Goal: Task Accomplishment & Management: Manage account settings

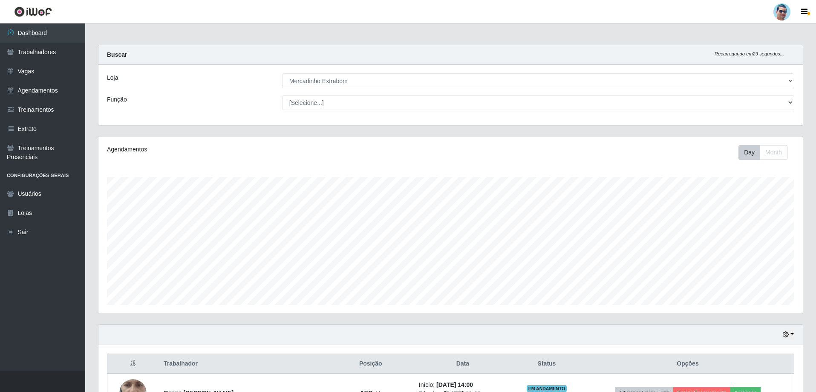
select select "175"
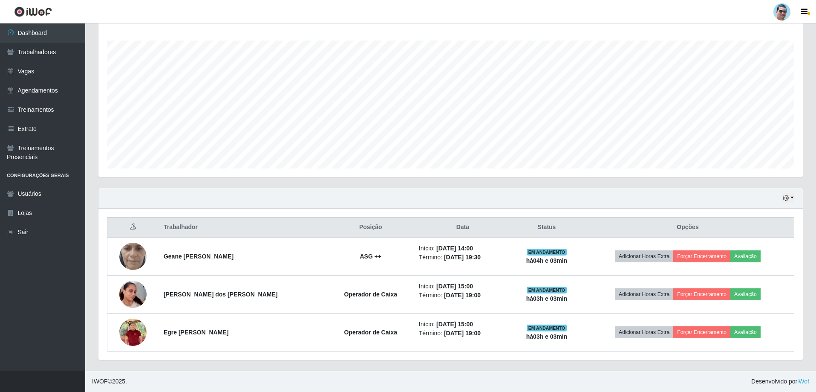
scroll to position [177, 705]
click at [792, 195] on button "button" at bounding box center [789, 198] width 12 height 10
click at [783, 238] on button "1 dia" at bounding box center [760, 231] width 67 height 18
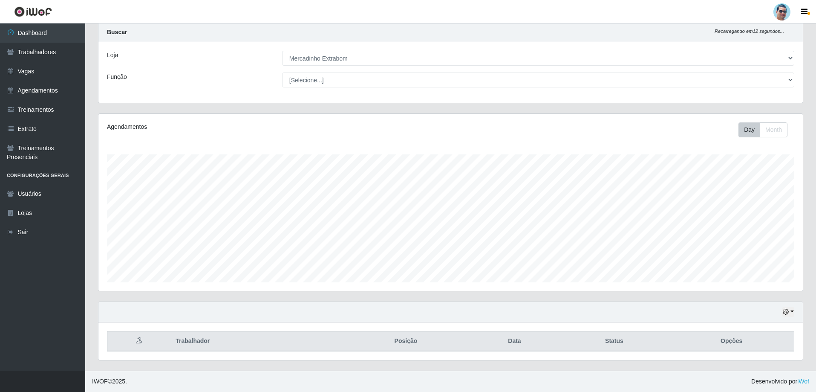
scroll to position [136, 0]
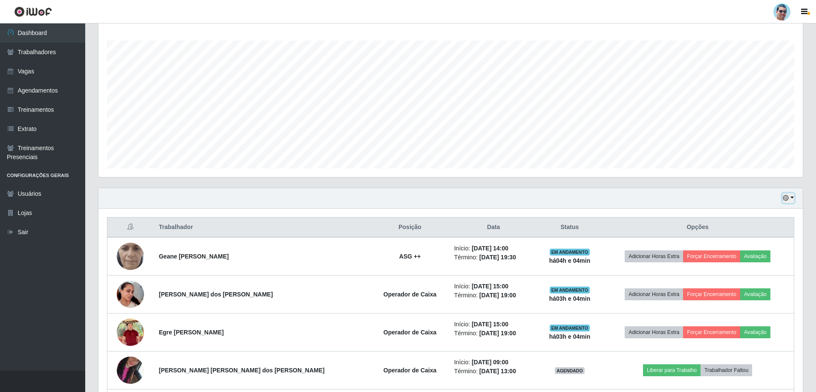
click at [792, 199] on button "button" at bounding box center [789, 198] width 12 height 10
click at [786, 250] on button "3 dias" at bounding box center [760, 249] width 67 height 18
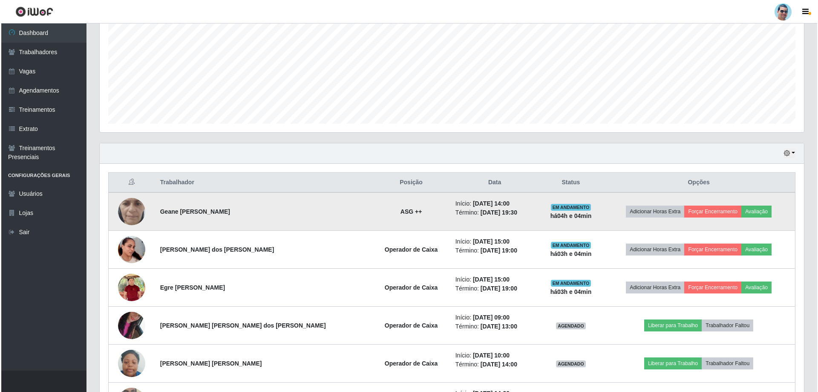
scroll to position [264, 0]
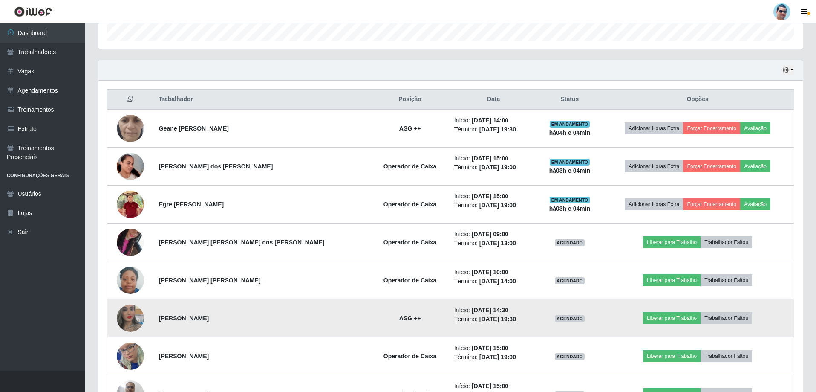
click at [137, 313] on img at bounding box center [130, 318] width 27 height 49
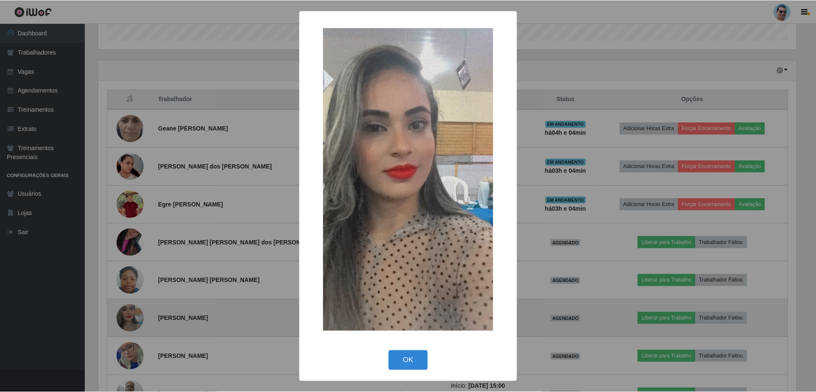
scroll to position [177, 700]
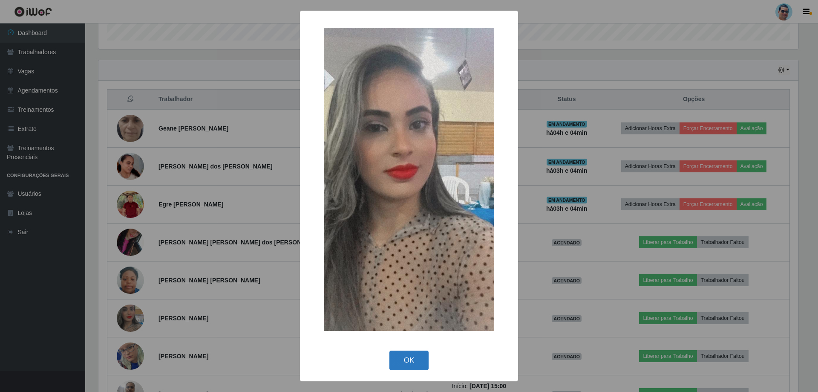
click at [400, 363] on button "OK" at bounding box center [410, 360] width 40 height 20
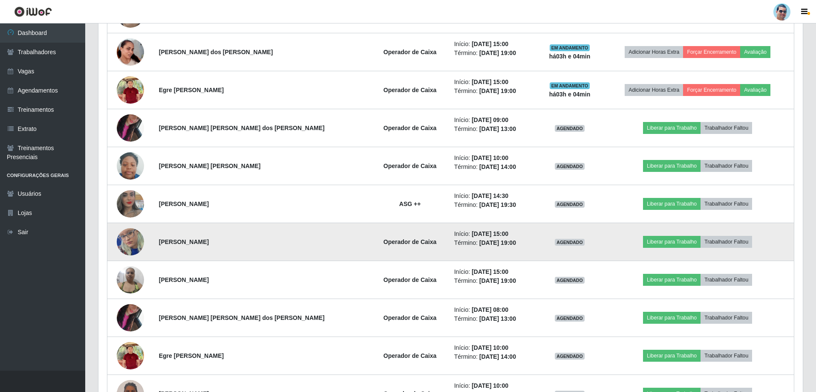
scroll to position [392, 0]
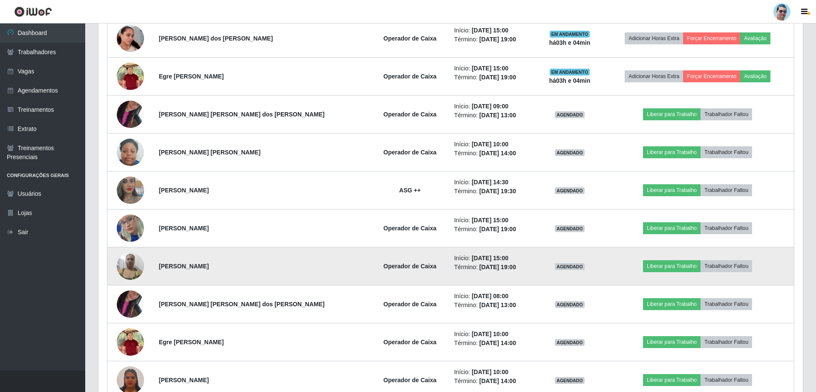
click at [138, 264] on img at bounding box center [130, 266] width 27 height 36
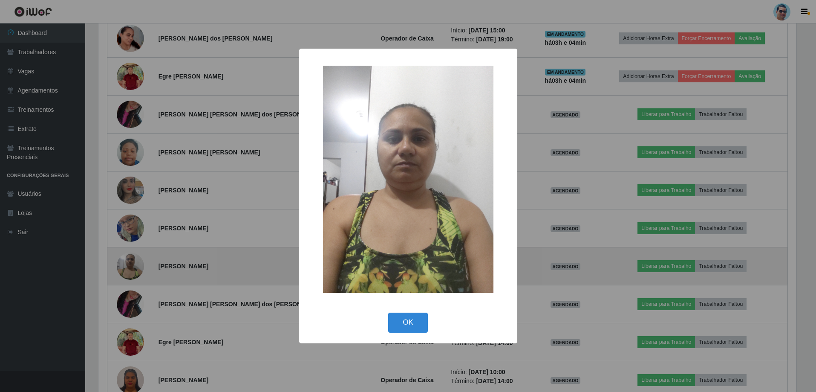
scroll to position [177, 700]
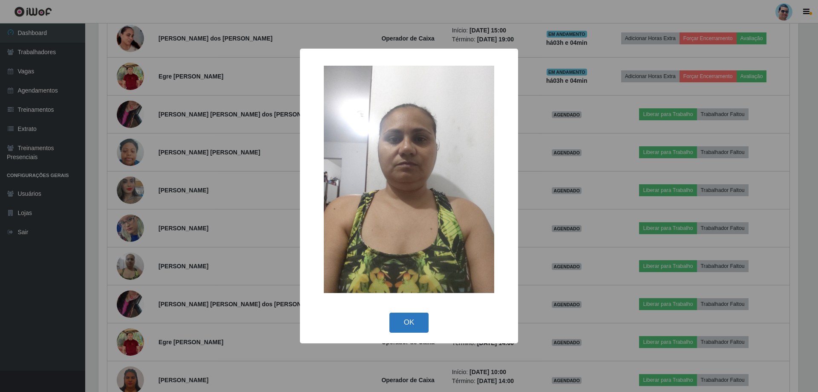
click at [393, 318] on button "OK" at bounding box center [410, 322] width 40 height 20
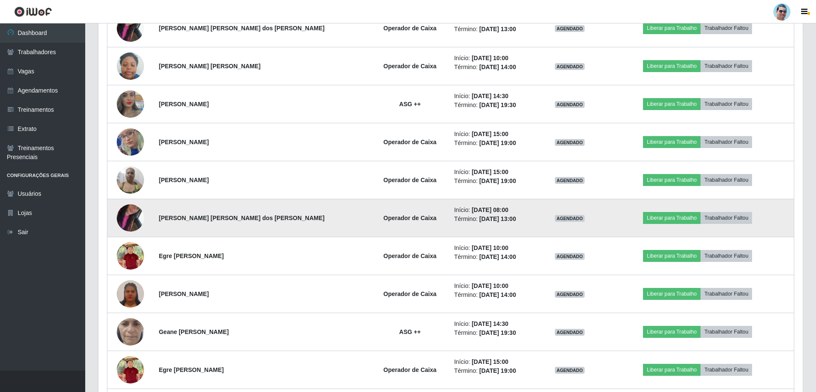
scroll to position [477, 0]
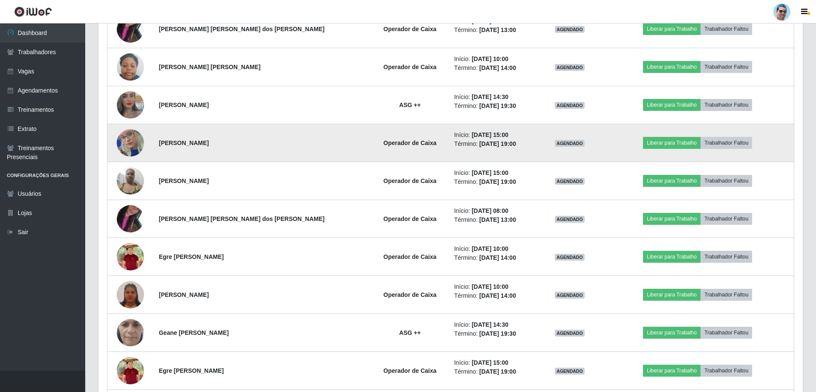
drag, startPoint x: 165, startPoint y: 142, endPoint x: 270, endPoint y: 128, distance: 106.7
click at [270, 128] on td "[PERSON_NAME]" at bounding box center [262, 143] width 217 height 38
copy strong "[PERSON_NAME]"
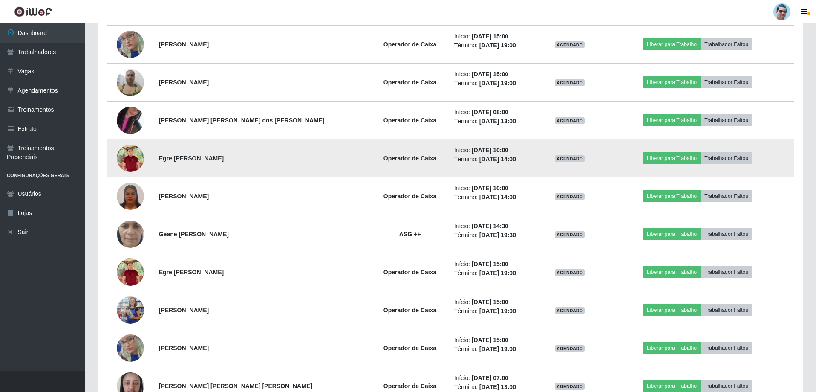
scroll to position [526, 0]
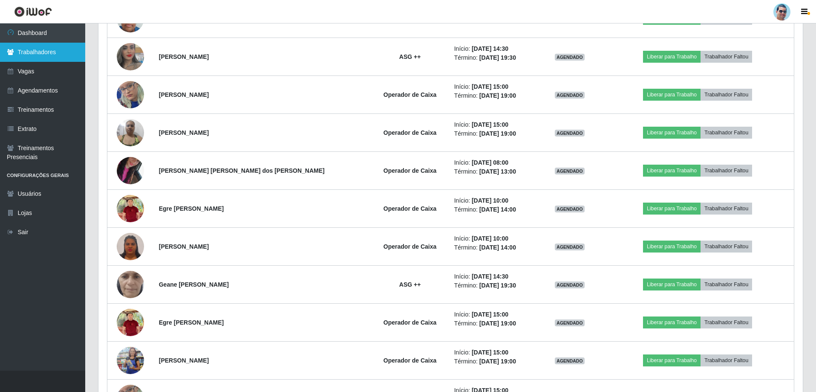
click at [43, 48] on link "Trabalhadores" at bounding box center [42, 52] width 85 height 19
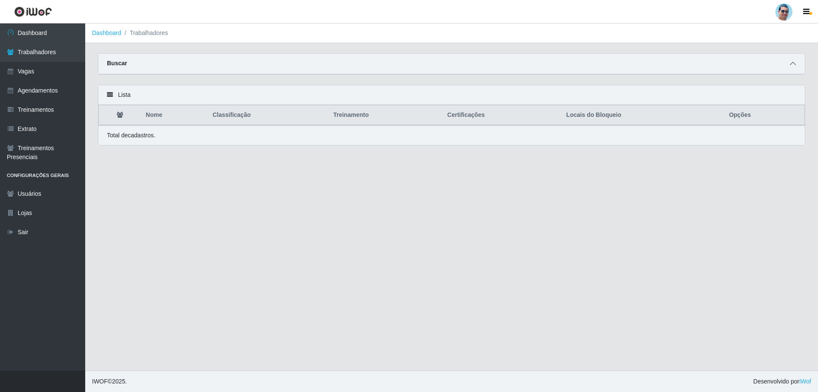
click at [792, 64] on icon at bounding box center [793, 64] width 6 height 6
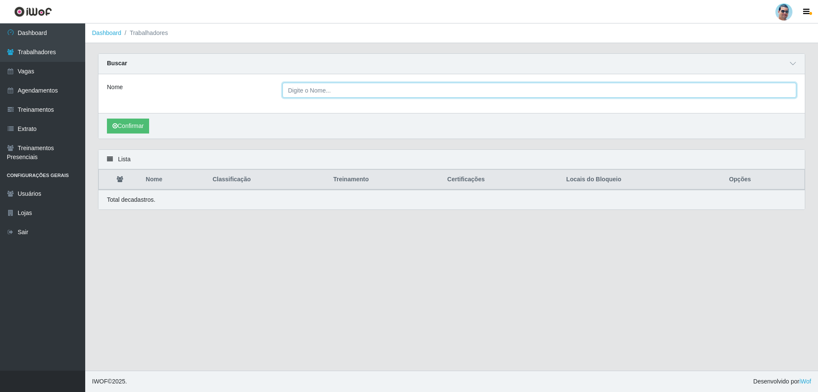
click at [390, 88] on input "Nome" at bounding box center [540, 90] width 514 height 15
paste input "[PERSON_NAME]"
type input "[PERSON_NAME]"
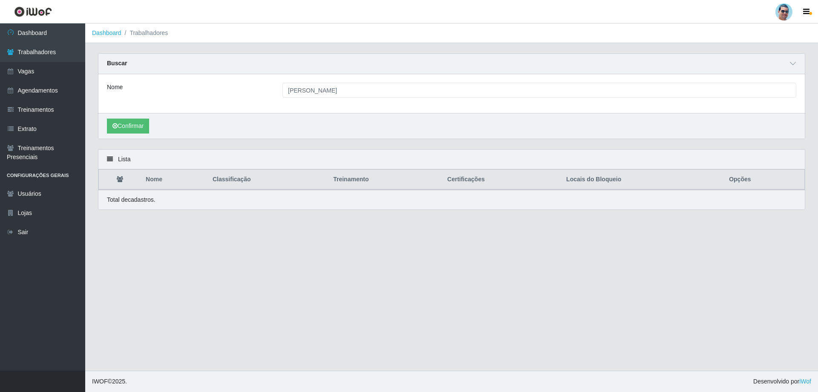
click at [124, 117] on div "Confirmar" at bounding box center [451, 126] width 707 height 26
click at [131, 128] on button "Confirmar" at bounding box center [128, 126] width 42 height 15
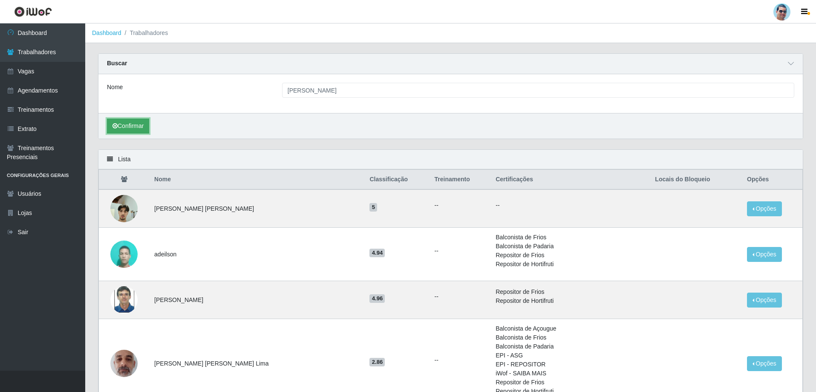
click at [127, 127] on button "Confirmar" at bounding box center [128, 126] width 42 height 15
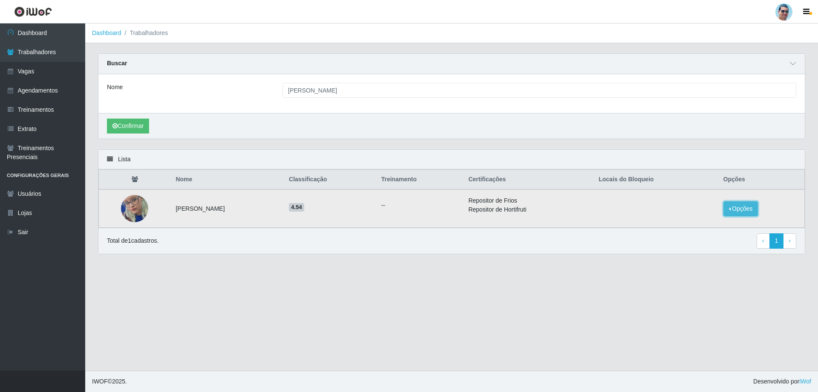
click at [747, 205] on button "Opções" at bounding box center [741, 208] width 35 height 15
click at [691, 197] on button "Bloquear - Empresa" at bounding box center [688, 199] width 69 height 18
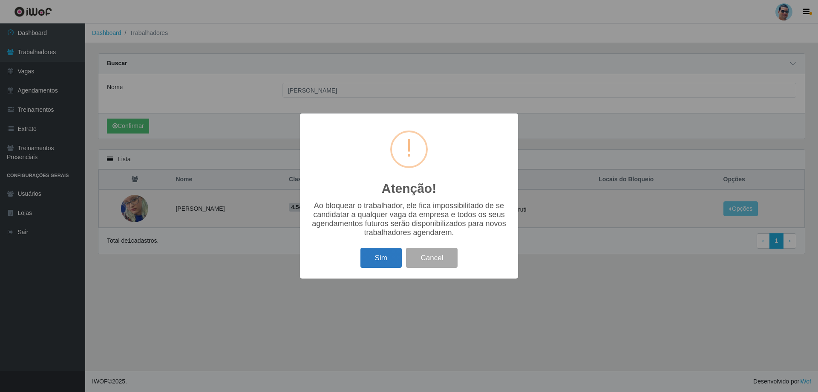
click at [370, 251] on button "Sim" at bounding box center [381, 258] width 41 height 20
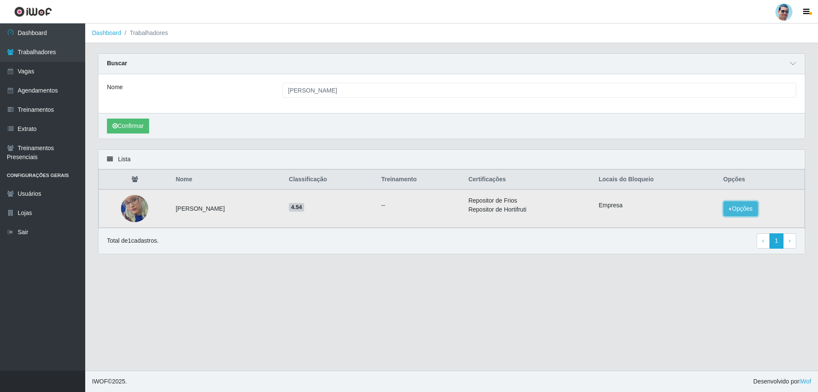
click at [759, 208] on button "Opções" at bounding box center [741, 208] width 35 height 15
click at [676, 222] on button "Bloquear - Loja" at bounding box center [683, 216] width 78 height 17
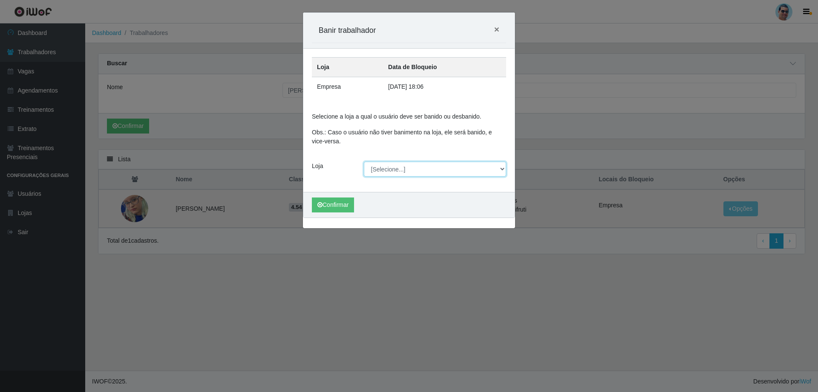
click at [426, 163] on select "[Selecione...] Mercadinho Extrabom" at bounding box center [435, 169] width 143 height 15
select select "175"
click at [364, 162] on select "[Selecione...] Mercadinho Extrabom" at bounding box center [435, 169] width 143 height 15
click at [340, 202] on button "Confirmar" at bounding box center [333, 204] width 42 height 15
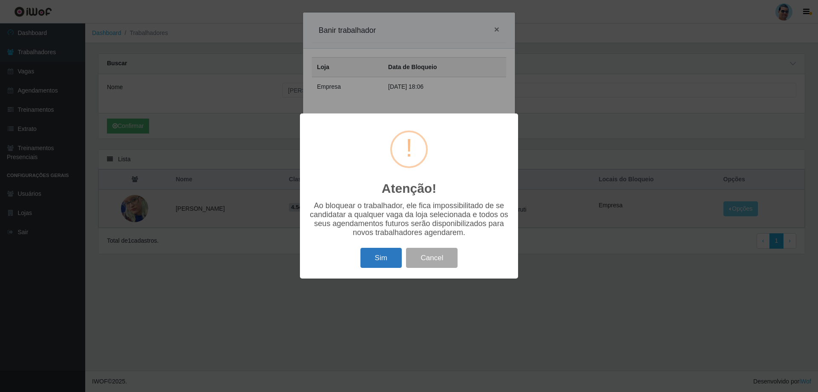
click at [385, 263] on button "Sim" at bounding box center [381, 258] width 41 height 20
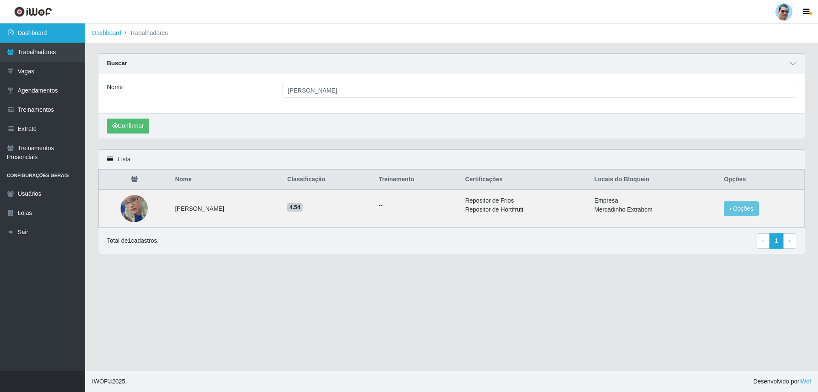
click at [51, 26] on link "Dashboard" at bounding box center [42, 32] width 85 height 19
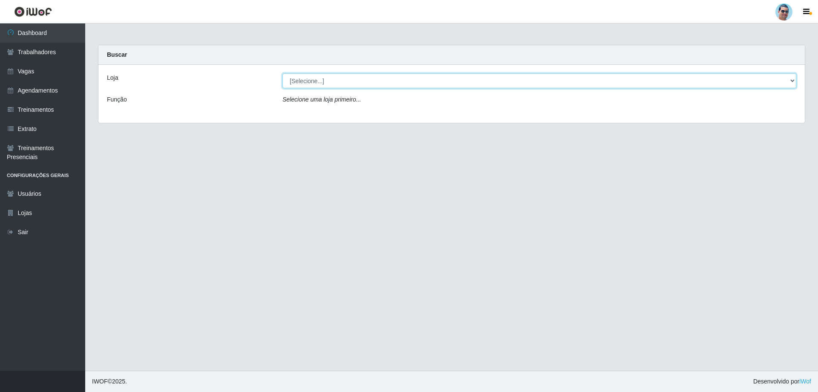
click at [292, 80] on select "[Selecione...] Mercadinho Extrabom" at bounding box center [540, 80] width 514 height 15
select select "175"
click at [283, 73] on select "[Selecione...] Mercadinho Extrabom" at bounding box center [540, 80] width 514 height 15
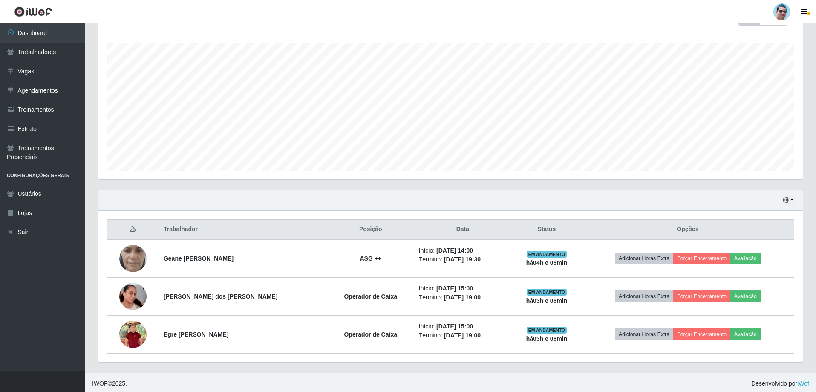
scroll to position [136, 0]
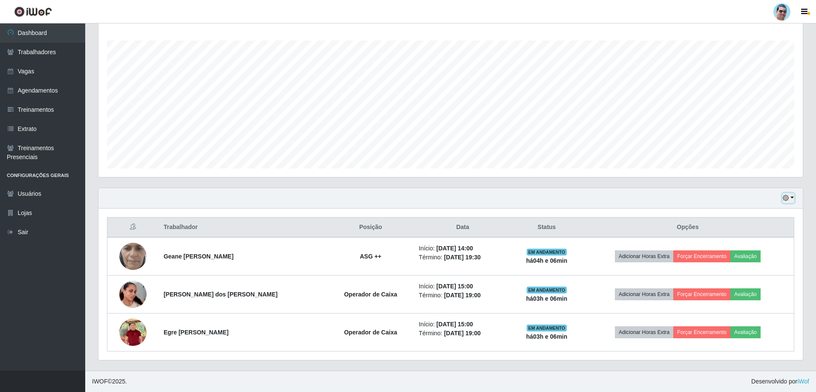
click at [793, 197] on button "button" at bounding box center [789, 198] width 12 height 10
click at [784, 246] on button "3 dias" at bounding box center [760, 249] width 67 height 18
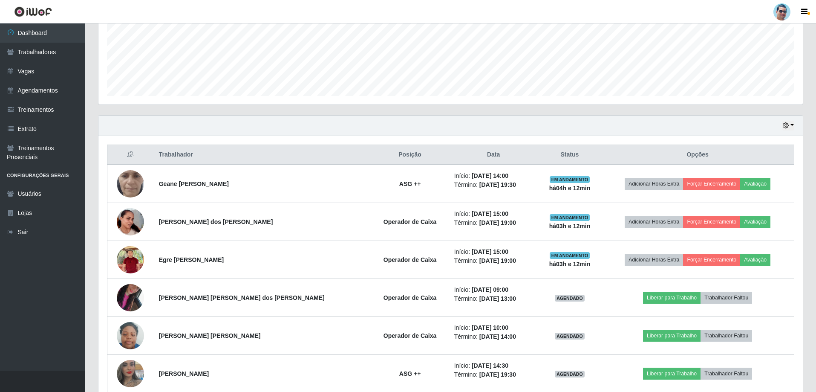
scroll to position [194, 0]
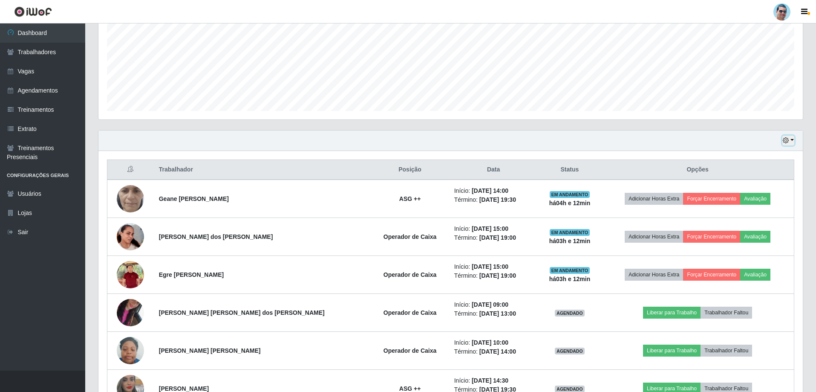
click at [794, 141] on button "button" at bounding box center [789, 141] width 12 height 10
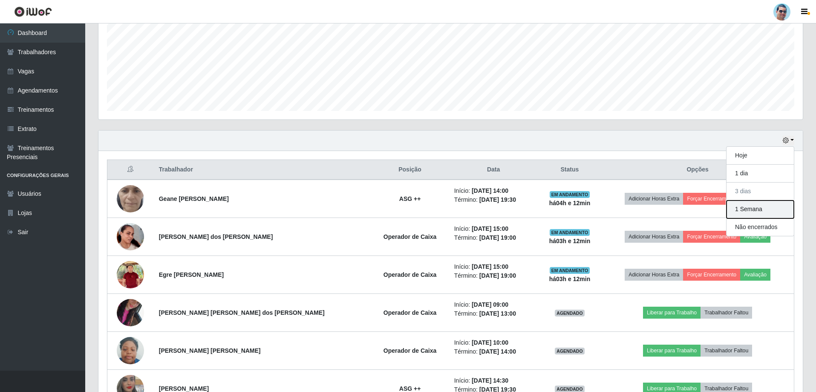
click at [741, 206] on button "1 Semana" at bounding box center [760, 209] width 67 height 18
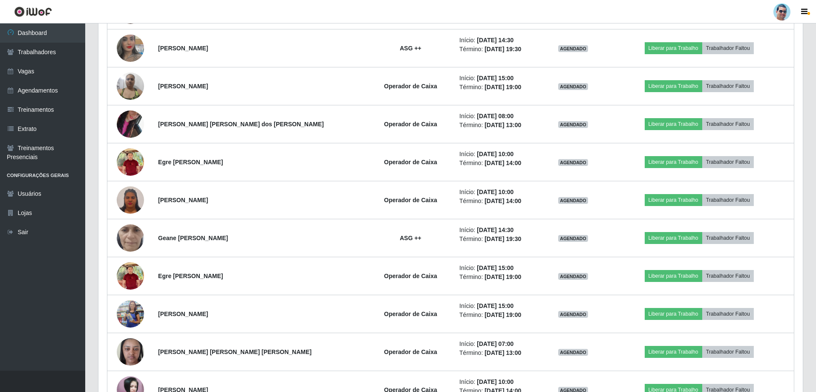
scroll to position [535, 0]
